Goal: Find specific page/section: Find specific page/section

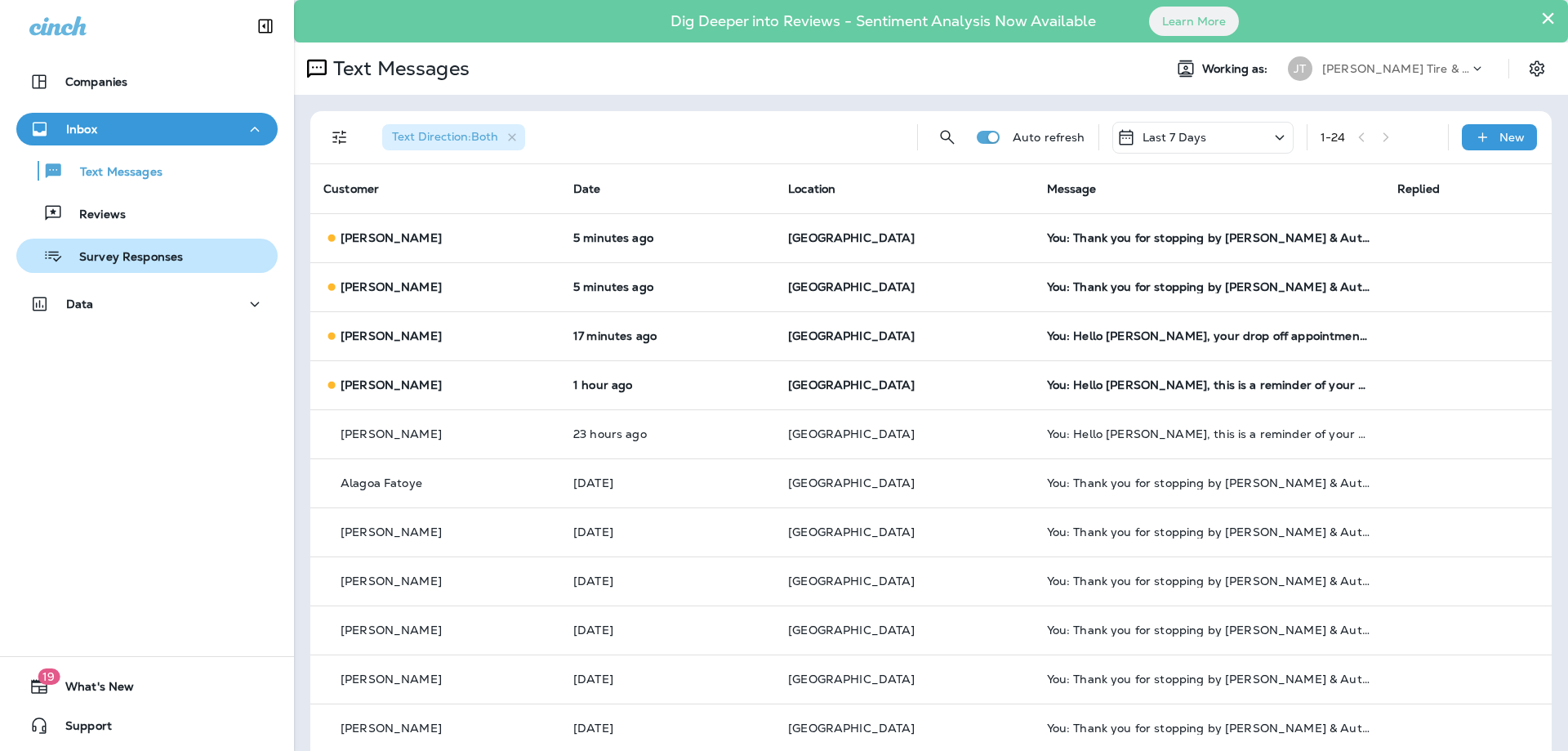
click at [125, 229] on button "Reviews" at bounding box center [146, 213] width 261 height 34
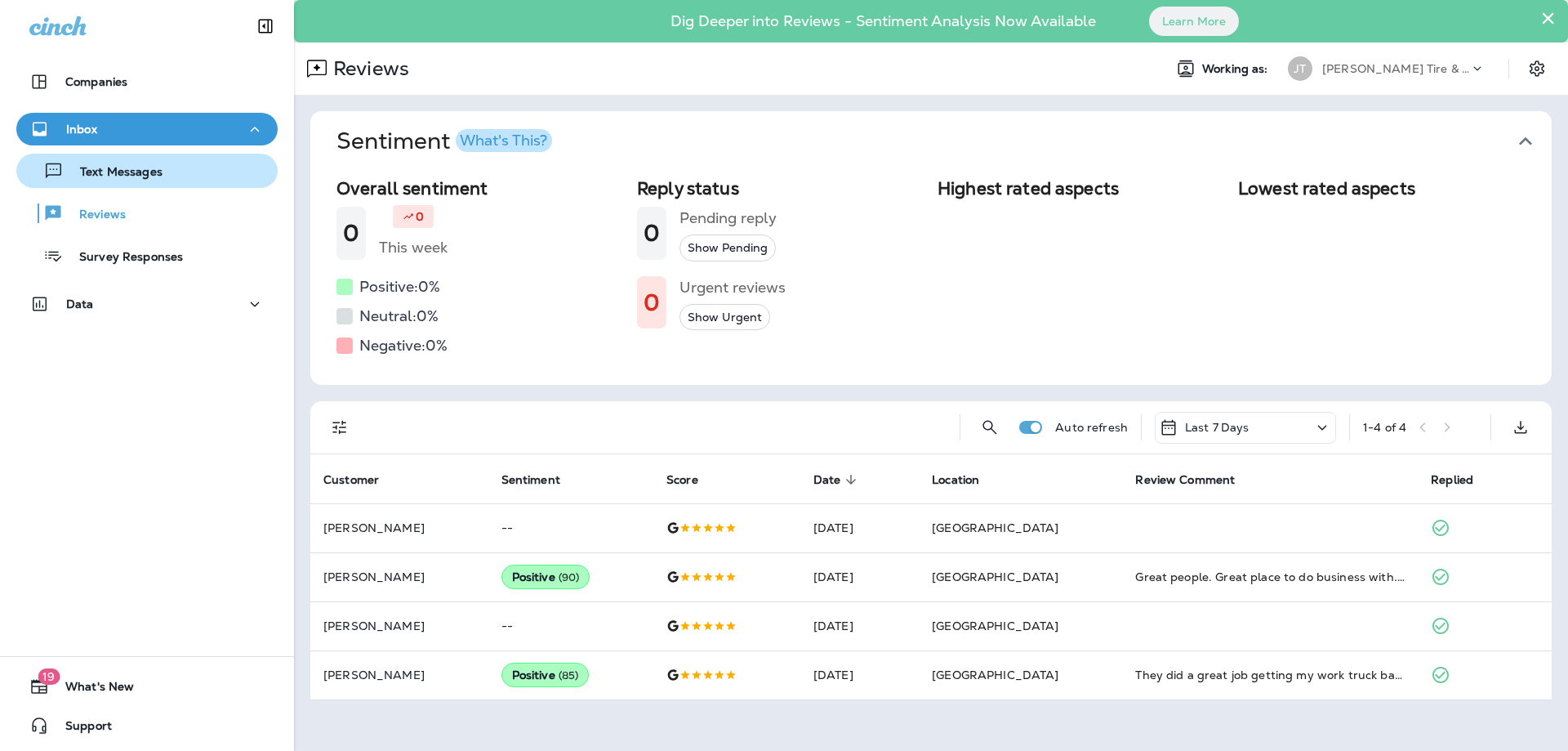
click at [173, 168] on div "Text Messages" at bounding box center [146, 171] width 248 height 25
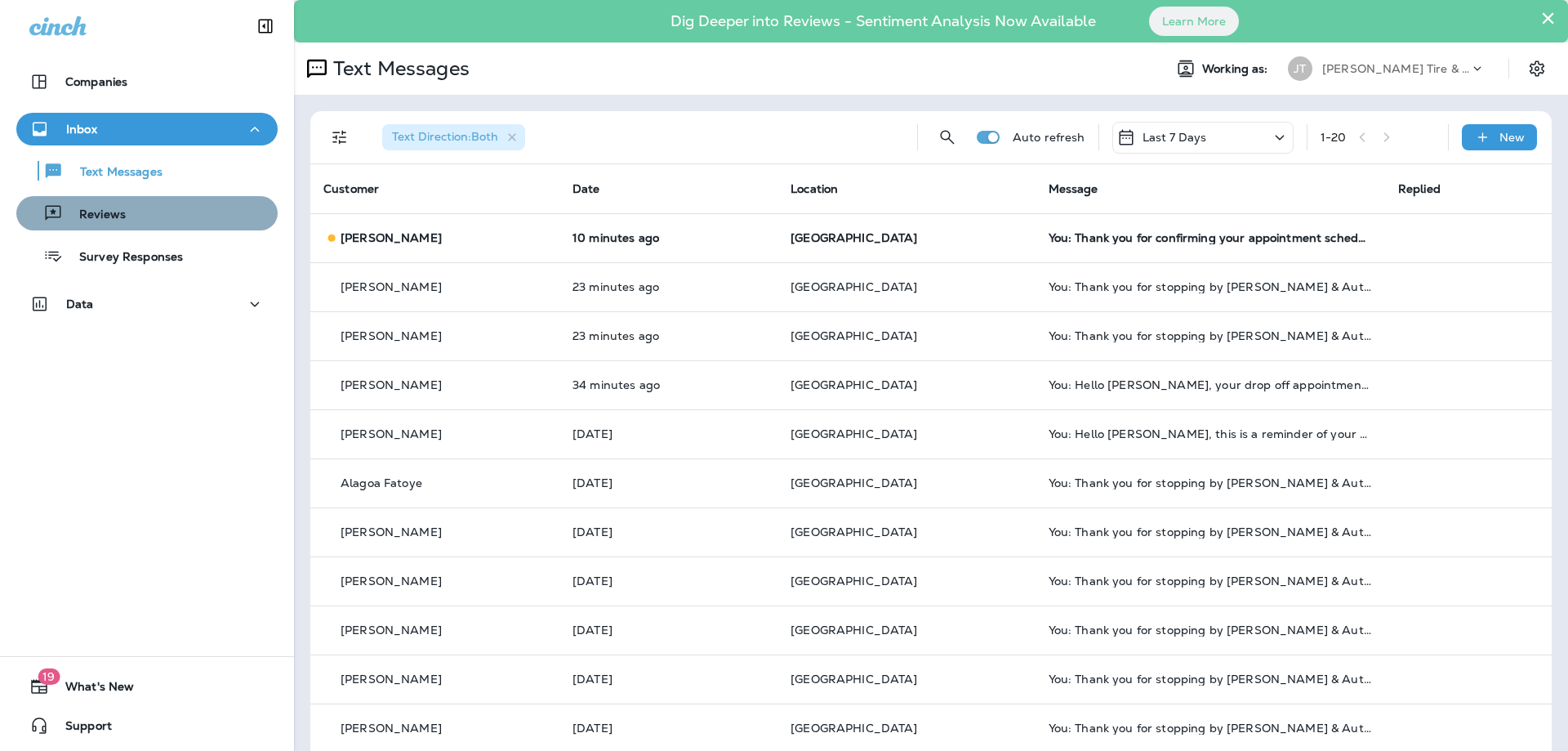
click at [142, 212] on div "Reviews" at bounding box center [146, 213] width 248 height 25
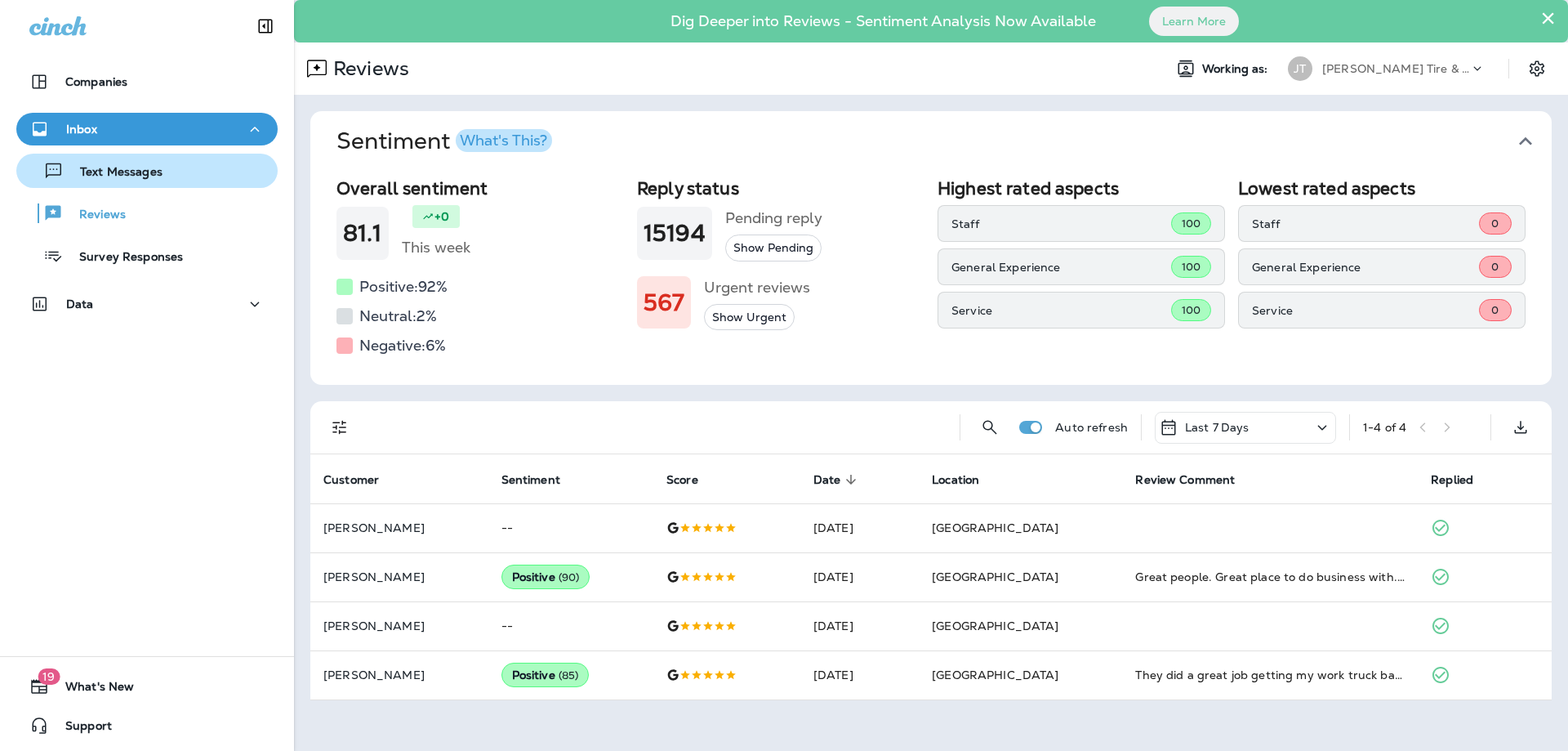
click at [178, 173] on div "Text Messages" at bounding box center [146, 171] width 248 height 25
